Goal: Use online tool/utility: Utilize a website feature to perform a specific function

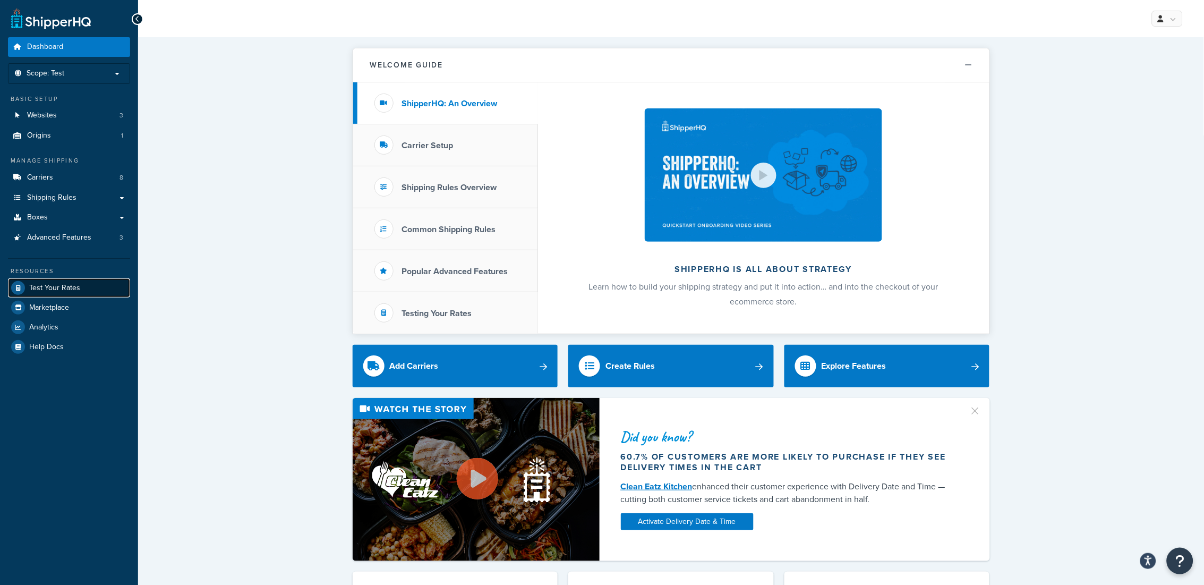
click at [55, 290] on span "Test Your Rates" at bounding box center [54, 288] width 51 height 9
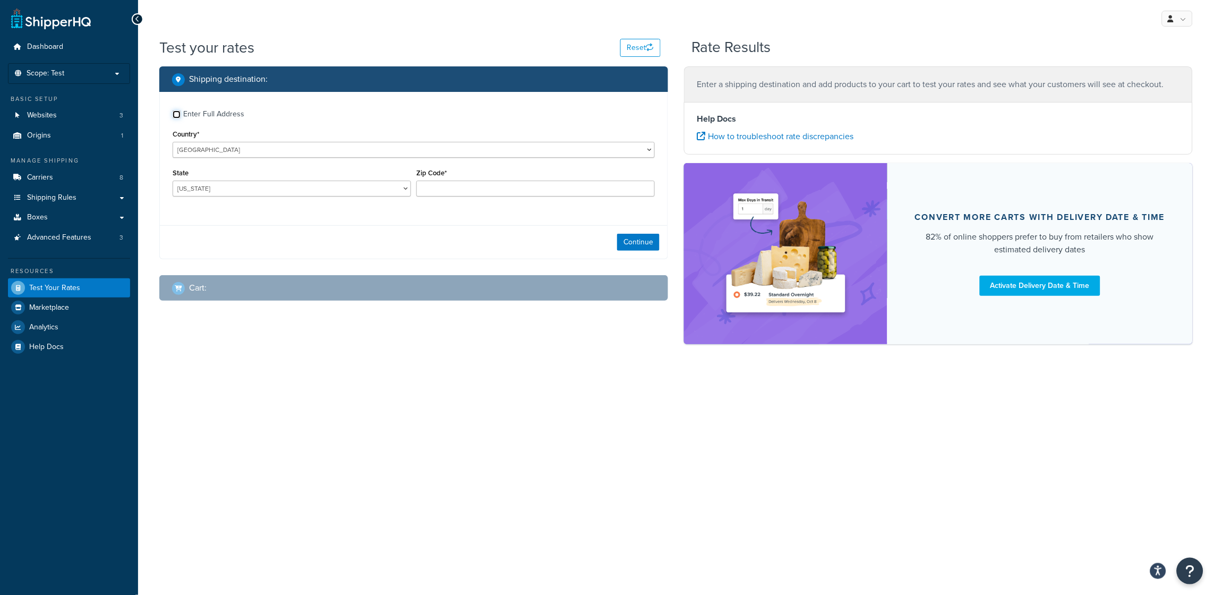
click at [178, 115] on input "Enter Full Address" at bounding box center [177, 114] width 8 height 8
checkbox input "true"
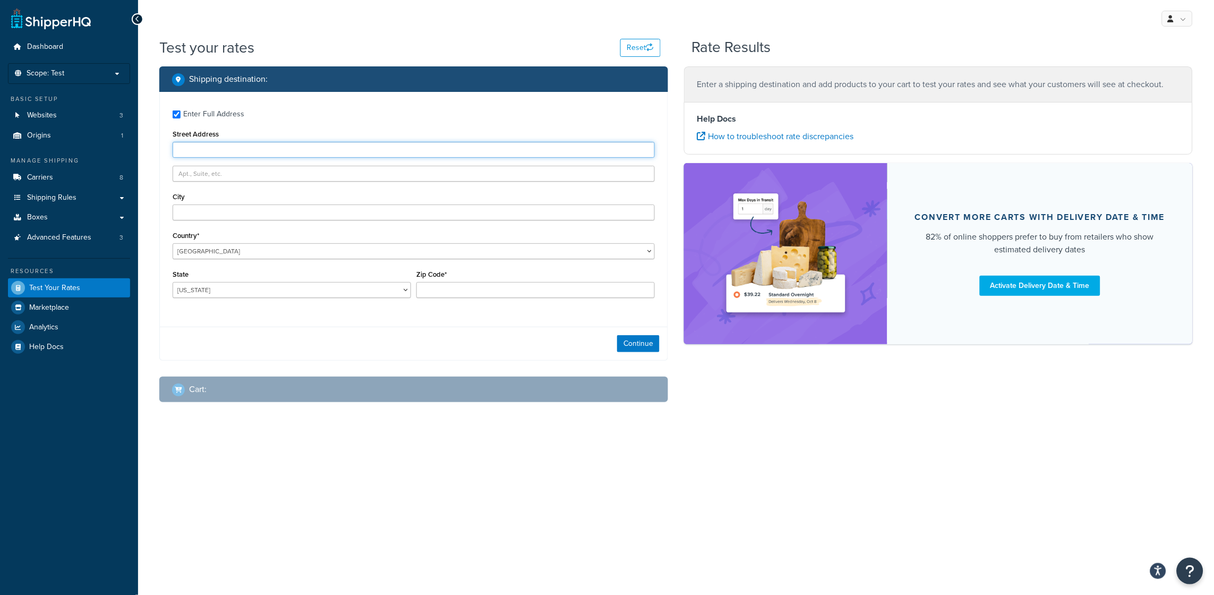
click at [233, 151] on input "Street Address" at bounding box center [414, 150] width 482 height 16
type input "[STREET_ADDRESS]"
type input "Gahanna"
select select "OH"
type input "43230"
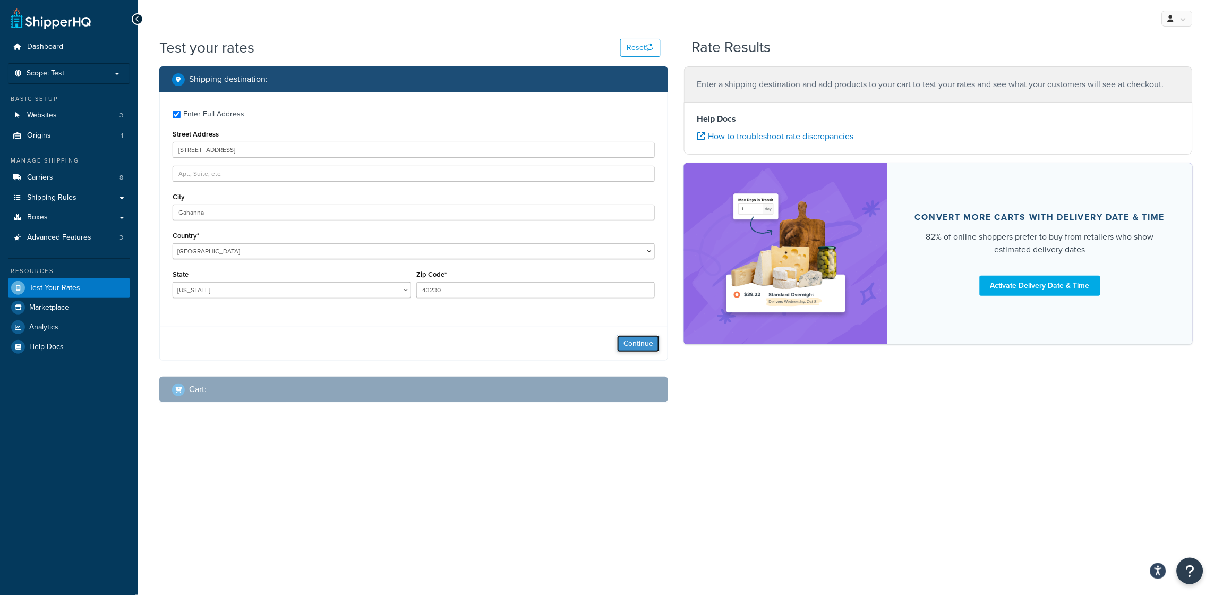
click at [635, 345] on button "Continue" at bounding box center [638, 343] width 42 height 17
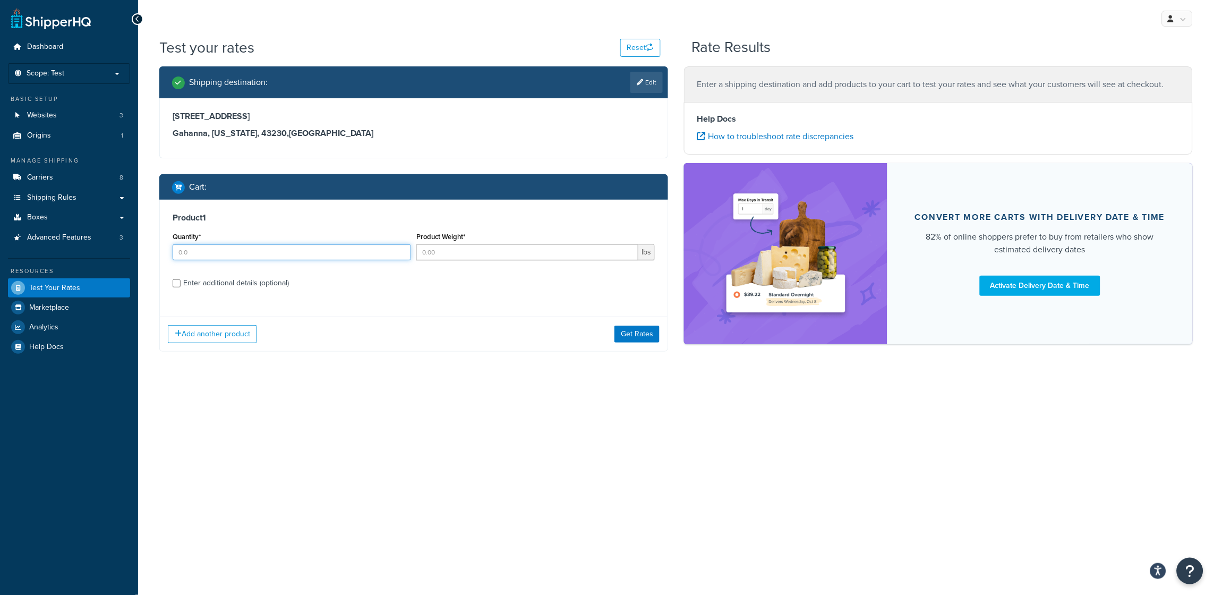
click at [219, 255] on input "Quantity*" at bounding box center [292, 252] width 238 height 16
type input "288"
click at [467, 249] on input "Product Weight*" at bounding box center [527, 252] width 222 height 16
type input "0.70"
click at [177, 282] on input "Enter additional details (optional)" at bounding box center [177, 283] width 8 height 8
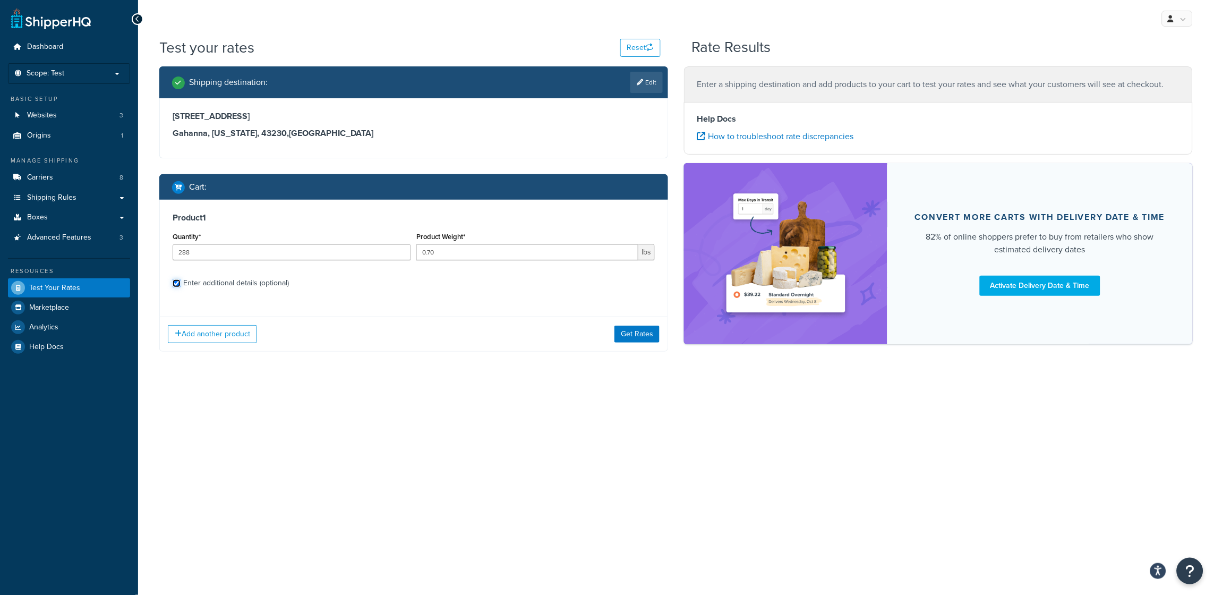
checkbox input "true"
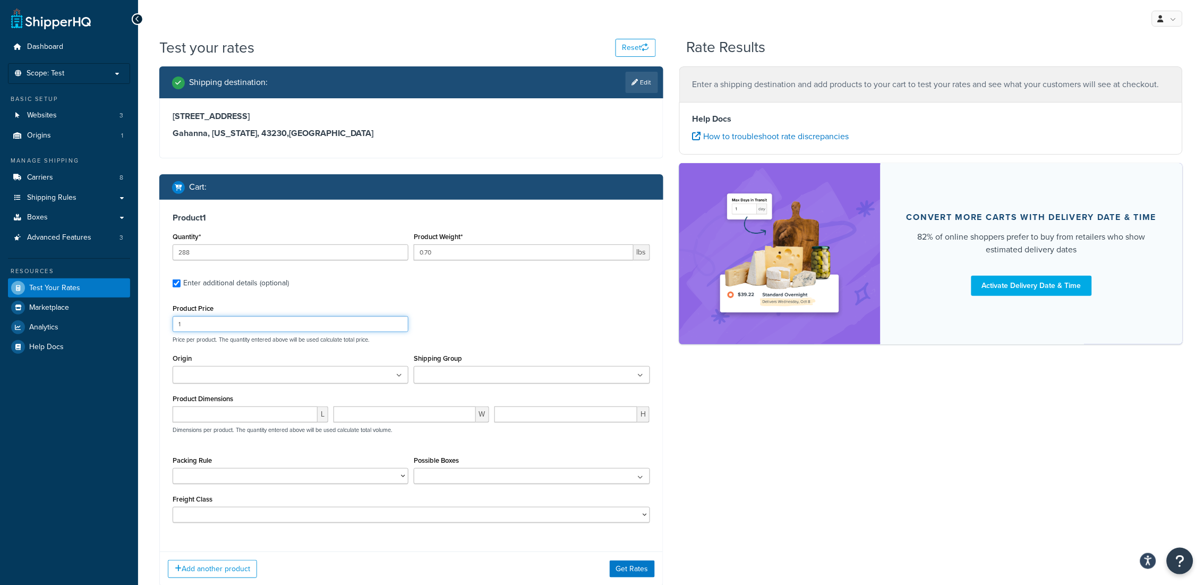
click at [227, 323] on input "1" at bounding box center [291, 324] width 236 height 16
drag, startPoint x: 220, startPoint y: 323, endPoint x: 151, endPoint y: 323, distance: 69.0
click at [151, 323] on div "Shipping destination : Edit [STREET_ADDRESS][US_STATE] Cart : Product 1 Quantit…" at bounding box center [411, 334] width 520 height 536
type input "0.99"
click at [346, 380] on ul at bounding box center [291, 375] width 236 height 18
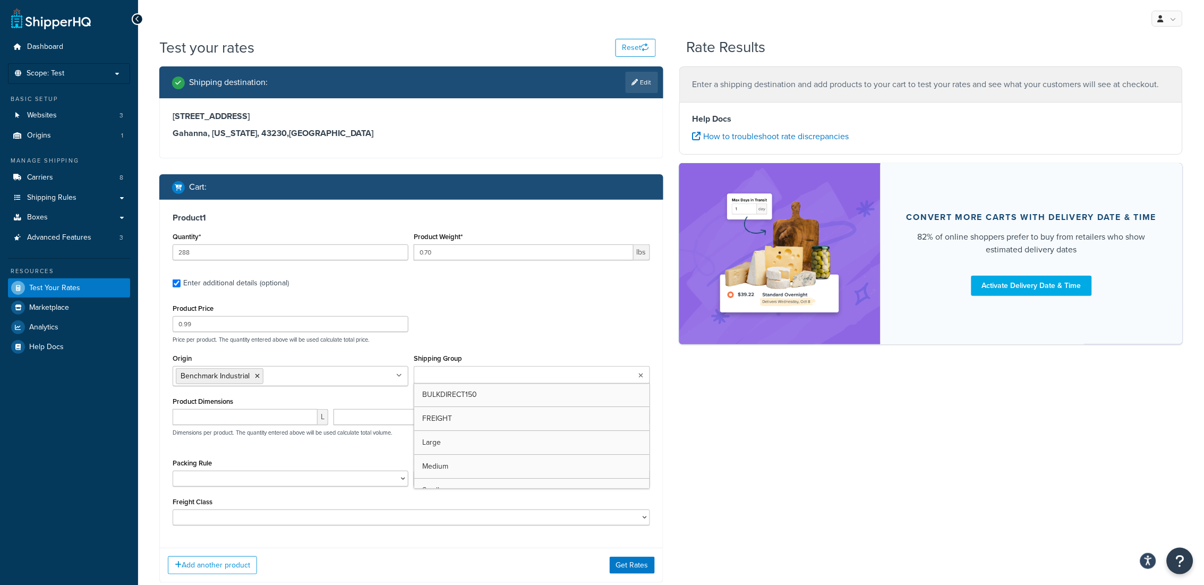
click at [485, 367] on ul at bounding box center [532, 375] width 236 height 18
click at [518, 314] on div "Product Price 0.99 Price per product. The quantity entered above will be used c…" at bounding box center [411, 322] width 483 height 42
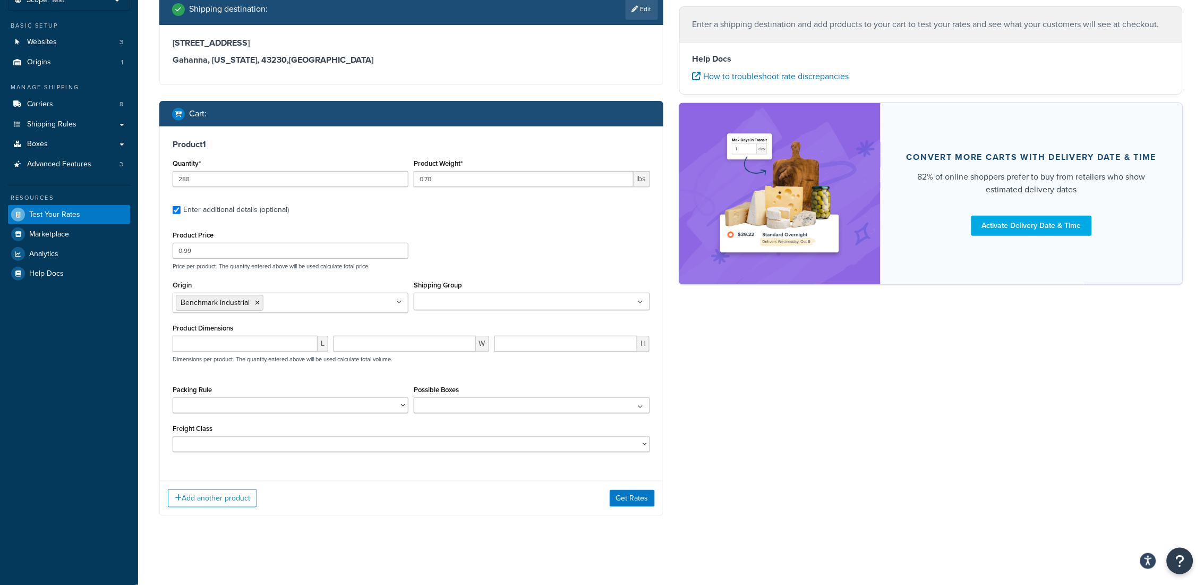
scroll to position [75, 0]
click at [636, 493] on button "Get Rates" at bounding box center [632, 498] width 45 height 17
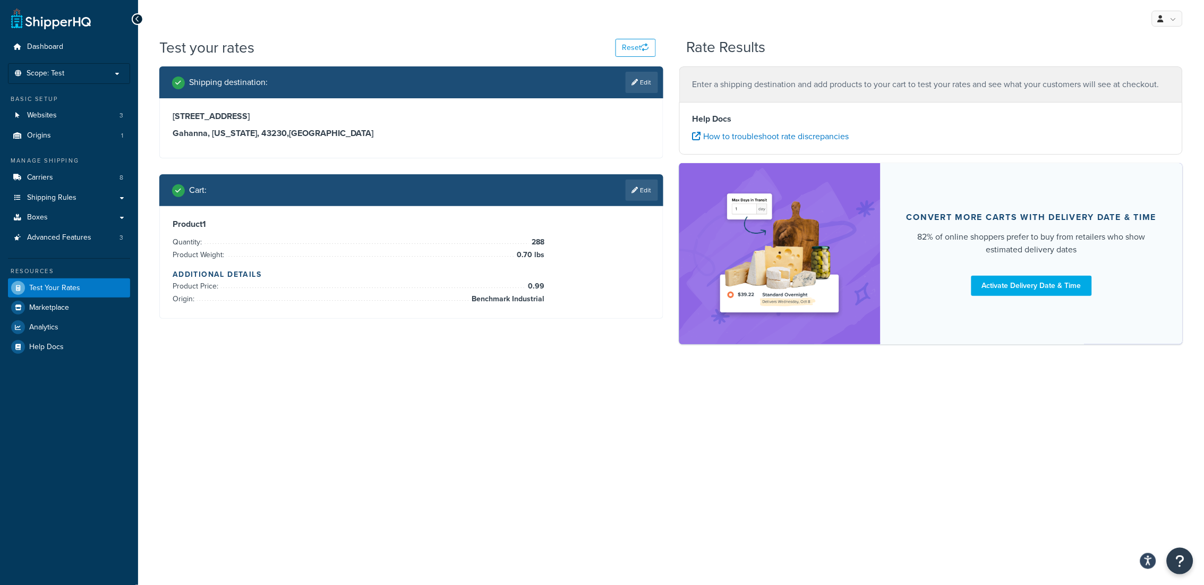
scroll to position [0, 0]
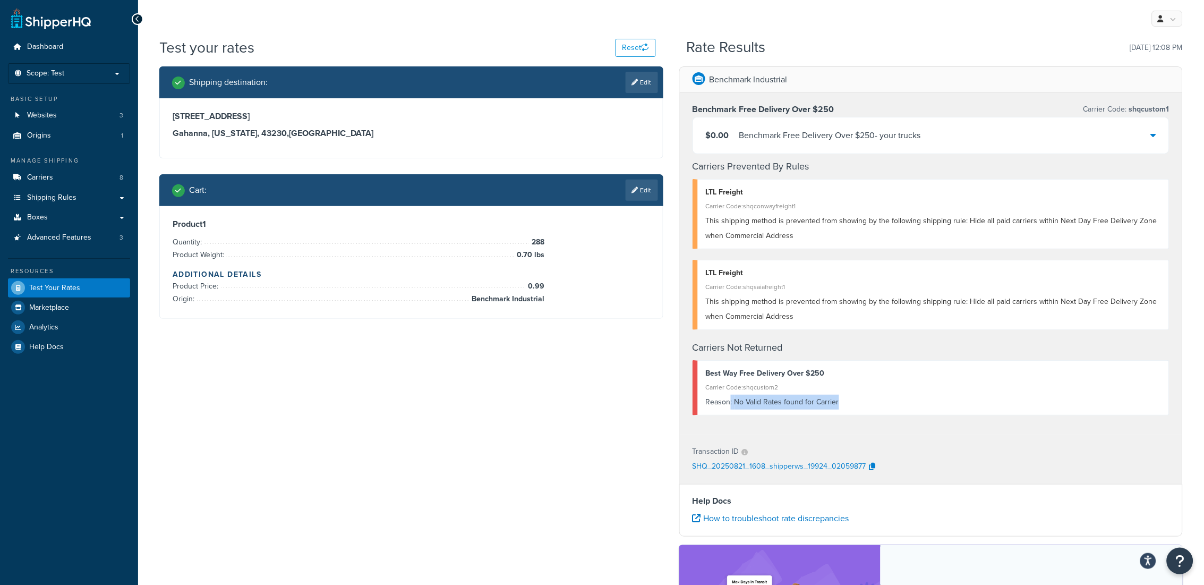
drag, startPoint x: 730, startPoint y: 403, endPoint x: 837, endPoint y: 403, distance: 107.3
click at [837, 403] on div "Reason: No Valid Rates found for Carrier" at bounding box center [934, 402] width 456 height 15
click at [875, 403] on div "Reason: No Valid Rates found for Carrier" at bounding box center [934, 402] width 456 height 15
drag, startPoint x: 868, startPoint y: 403, endPoint x: 704, endPoint y: 403, distance: 164.6
click at [704, 403] on div "Best Way Free Delivery Over $250 Carrier Code: shqcustom2 Reason: No Valid Rate…" at bounding box center [930, 387] width 477 height 55
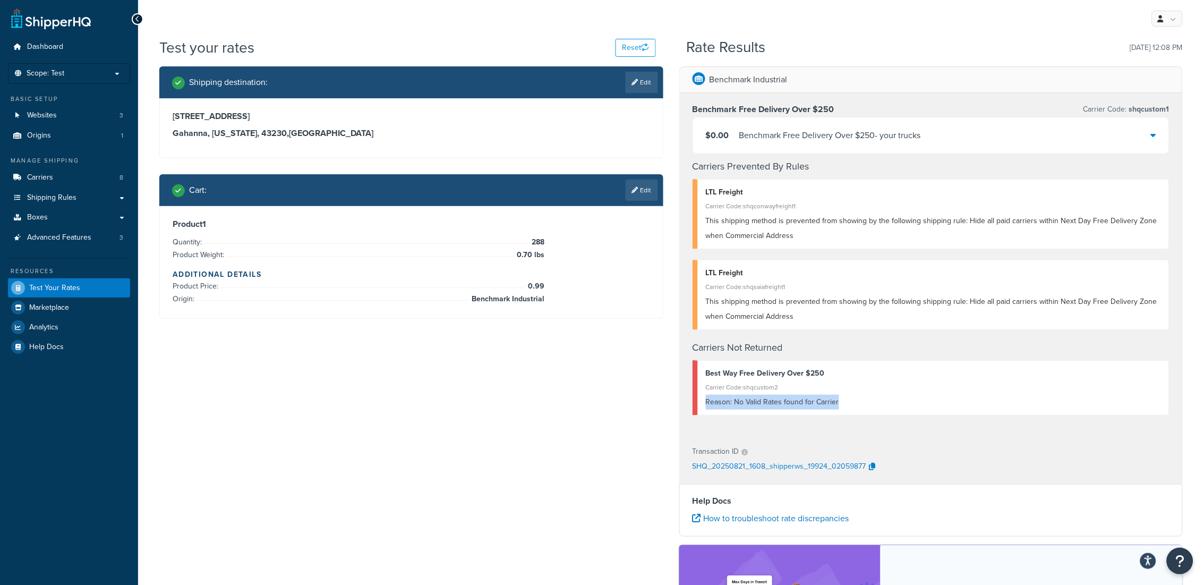
click at [912, 403] on div "Reason: No Valid Rates found for Carrier" at bounding box center [934, 402] width 456 height 15
click at [445, 417] on div "Shipping destination : Edit [STREET_ADDRESS][US_STATE] Cart : Edit Product 1 Qu…" at bounding box center [670, 401] width 1039 height 670
click at [531, 407] on div "Shipping destination : Edit [STREET_ADDRESS][US_STATE] Cart : Edit Product 1 Qu…" at bounding box center [670, 401] width 1039 height 670
click at [749, 402] on div "Reason: No Valid Rates found for Carrier" at bounding box center [934, 402] width 456 height 15
drag, startPoint x: 844, startPoint y: 401, endPoint x: 695, endPoint y: 368, distance: 152.3
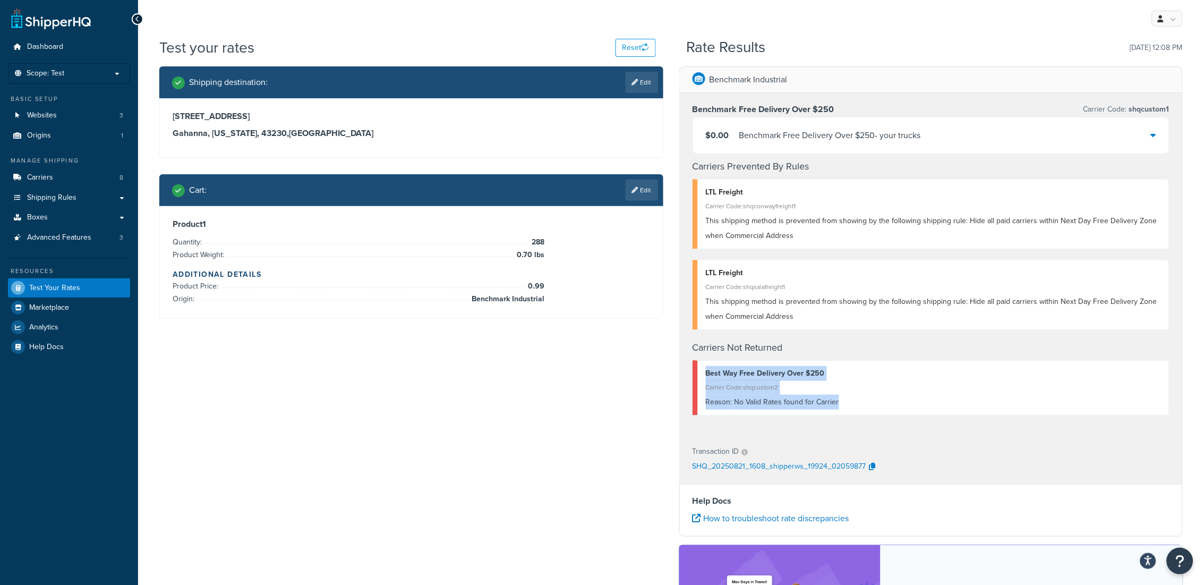
click at [695, 368] on div "Best Way Free Delivery Over $250 Carrier Code: shqcustom2 Reason: No Valid Rate…" at bounding box center [930, 387] width 477 height 55
click at [921, 398] on div "Reason: No Valid Rates found for Carrier" at bounding box center [934, 402] width 456 height 15
drag, startPoint x: 806, startPoint y: 398, endPoint x: 699, endPoint y: 374, distance: 109.0
click at [699, 374] on div "Best Way Free Delivery Over $250 Carrier Code: shqcustom2 Reason: No Valid Rate…" at bounding box center [930, 387] width 477 height 55
click at [880, 393] on div "Carrier Code: shqcustom2" at bounding box center [934, 387] width 456 height 15
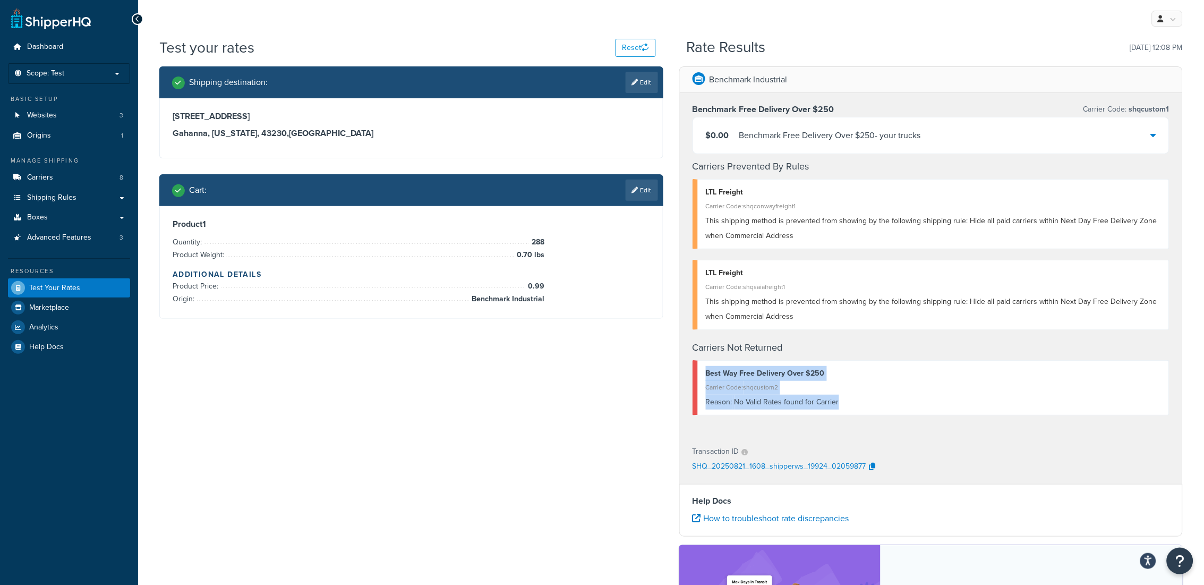
drag, startPoint x: 877, startPoint y: 404, endPoint x: 701, endPoint y: 374, distance: 178.3
click at [701, 374] on div "Best Way Free Delivery Over $250 Carrier Code: shqcustom2 Reason: No Valid Rate…" at bounding box center [930, 387] width 477 height 55
click at [895, 400] on div "Reason: No Valid Rates found for Carrier" at bounding box center [934, 402] width 456 height 15
click at [482, 459] on div "Shipping destination : Edit [STREET_ADDRESS][US_STATE] Cart : Edit Product 1 Qu…" at bounding box center [670, 401] width 1039 height 670
